Goal: Transaction & Acquisition: Purchase product/service

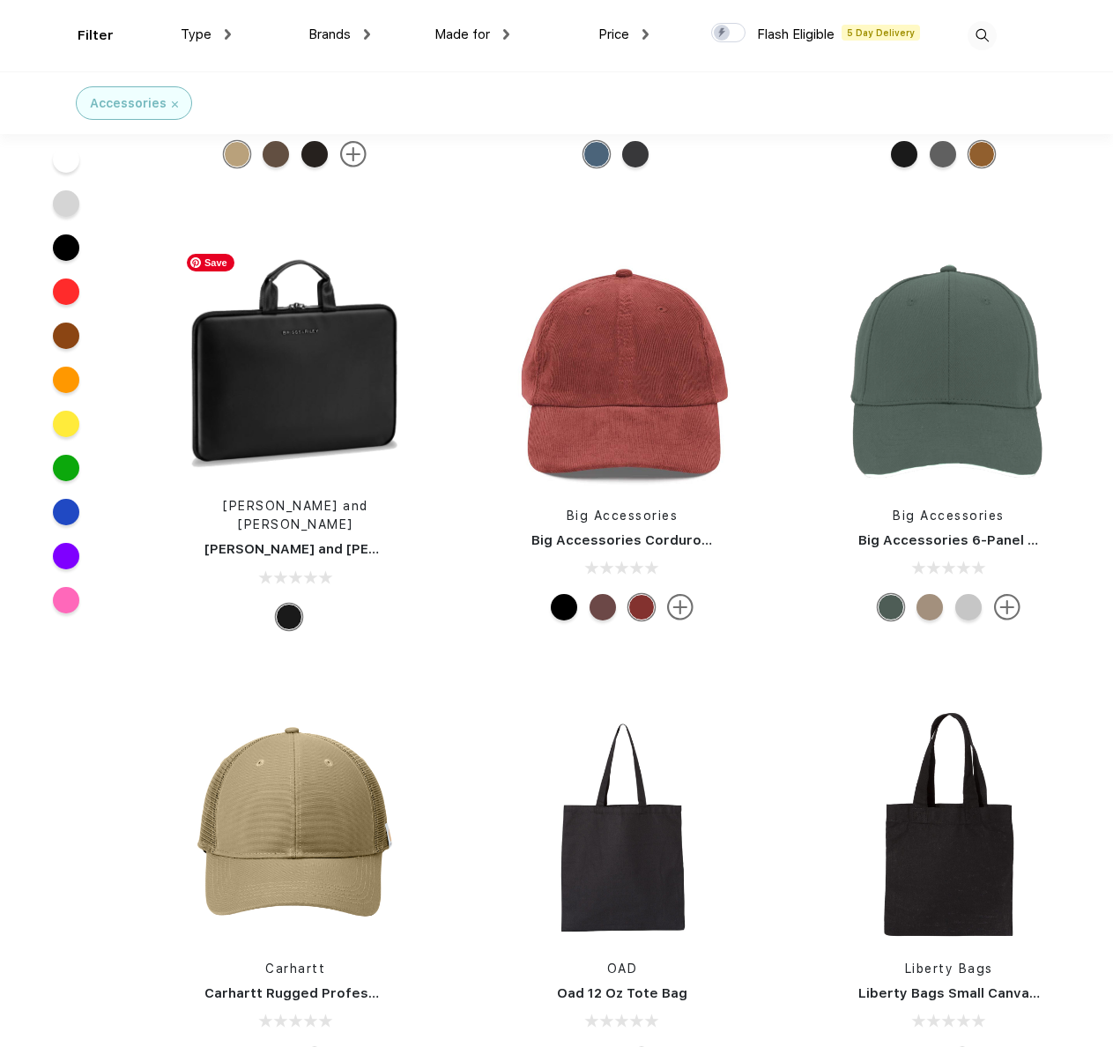
scroll to position [2532, 0]
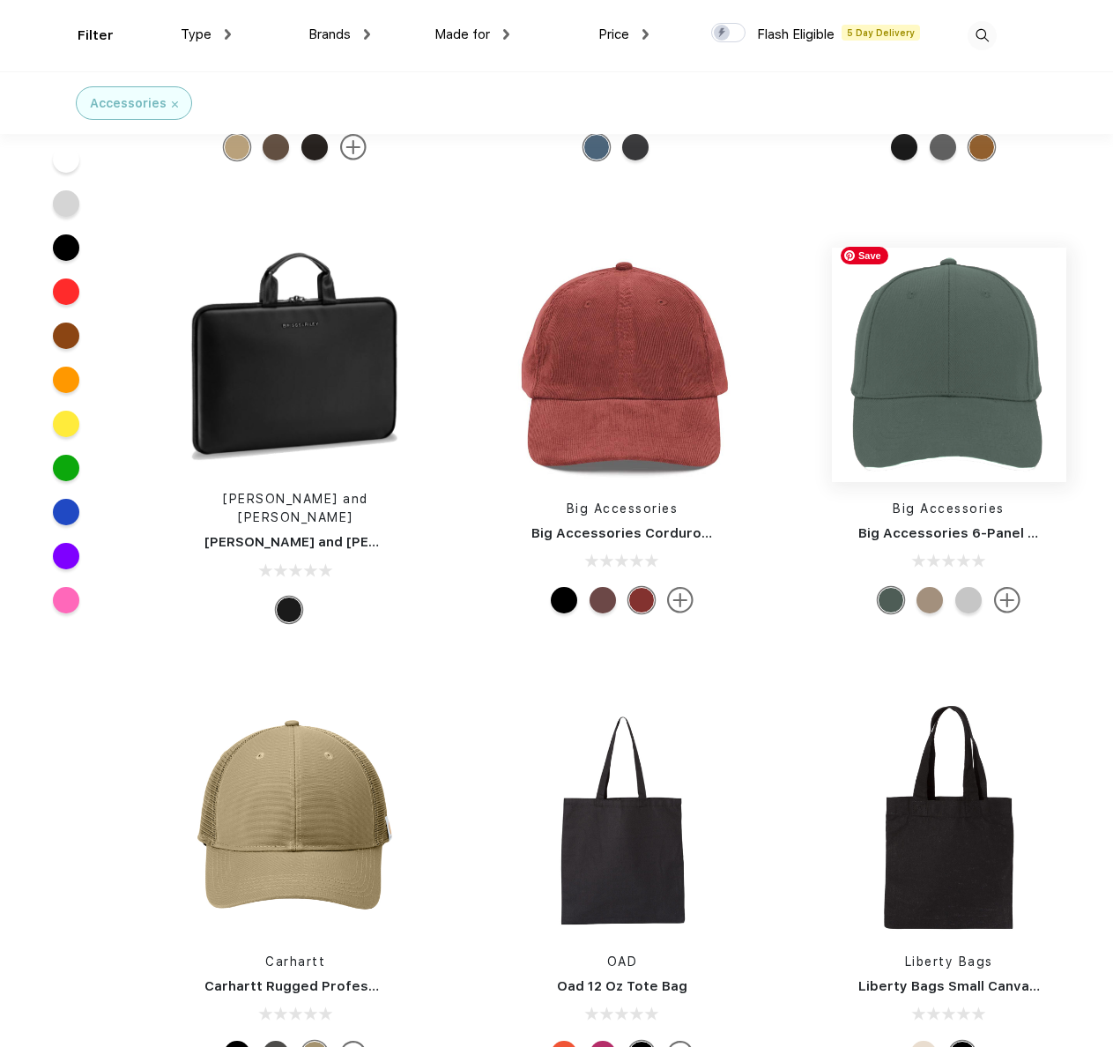
click at [966, 413] on img at bounding box center [949, 365] width 234 height 234
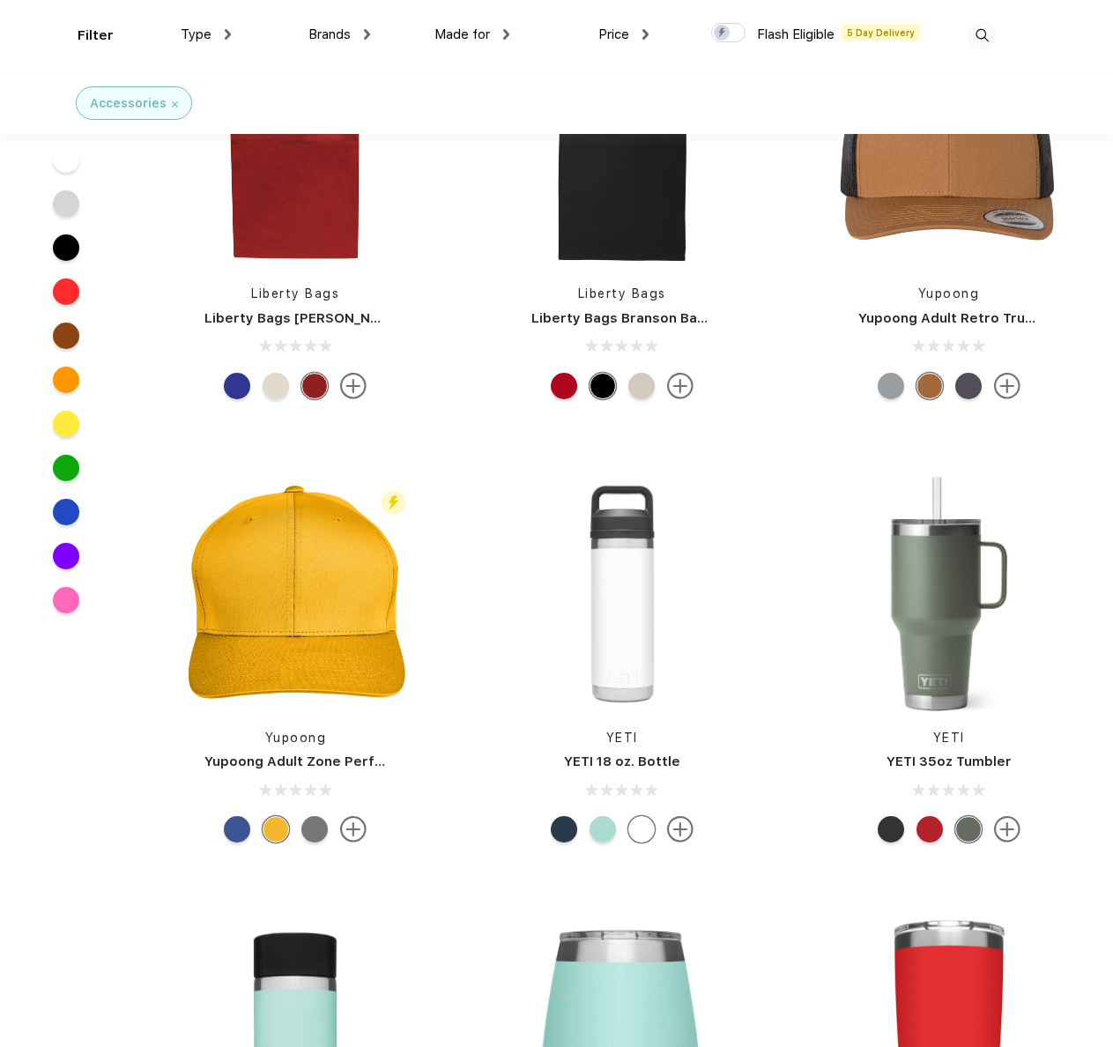
scroll to position [20986, 0]
